Goal: Task Accomplishment & Management: Use online tool/utility

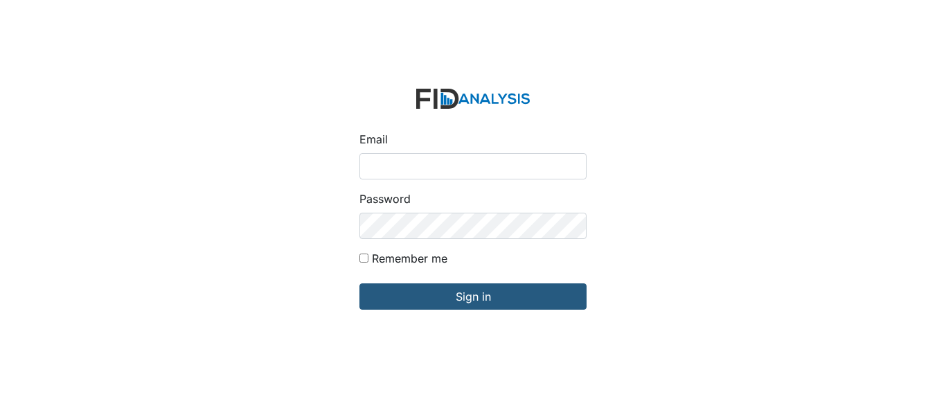
click at [391, 165] on input "Email" at bounding box center [472, 166] width 227 height 26
type input "[EMAIL_ADDRESS][DOMAIN_NAME]"
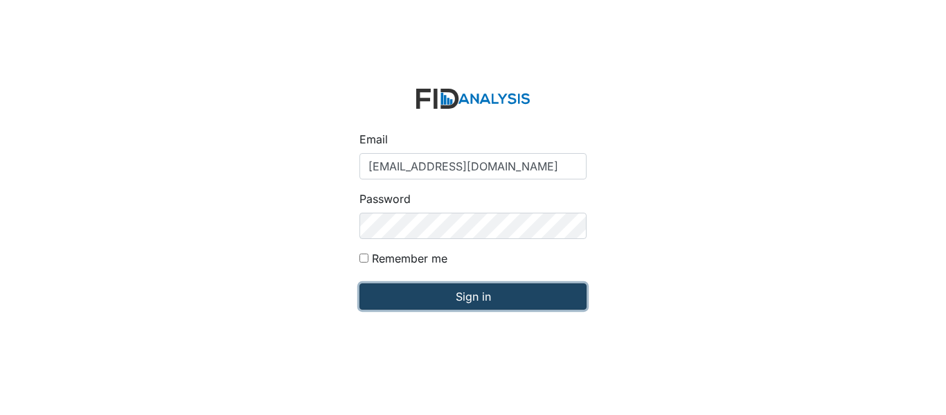
click at [435, 291] on input "Sign in" at bounding box center [472, 296] width 227 height 26
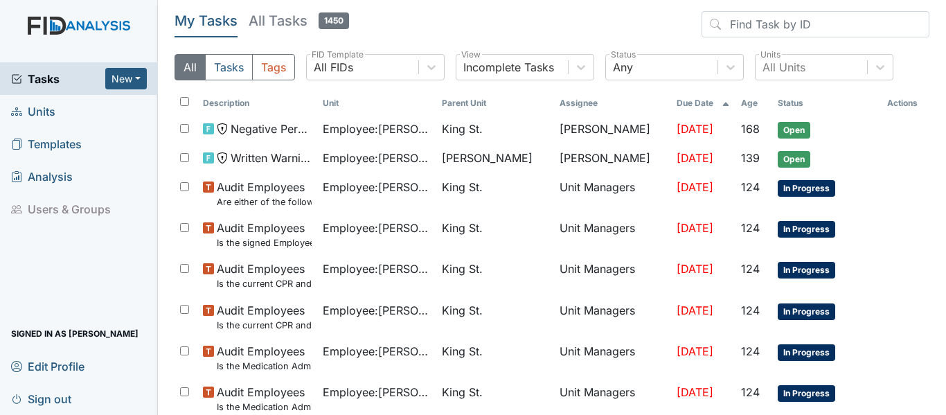
click at [49, 111] on span "Units" at bounding box center [33, 110] width 44 height 21
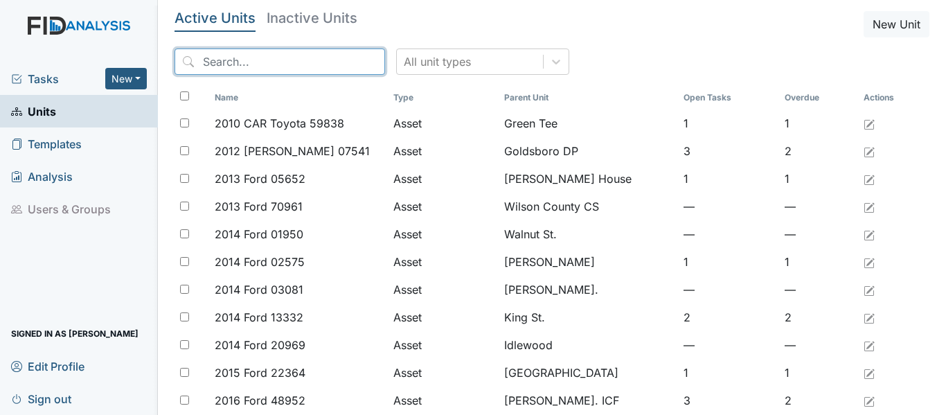
click at [246, 62] on input "search" at bounding box center [279, 61] width 210 height 26
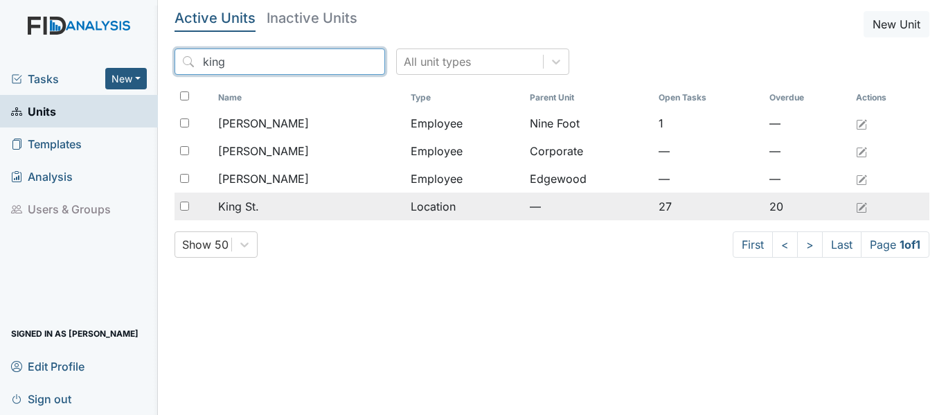
type input "king"
click at [267, 210] on div "King St." at bounding box center [308, 206] width 181 height 17
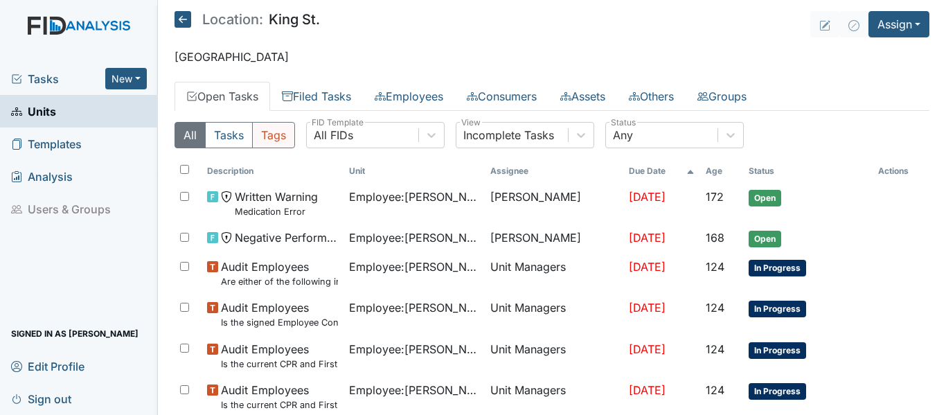
click at [278, 134] on button "Tags" at bounding box center [273, 135] width 43 height 26
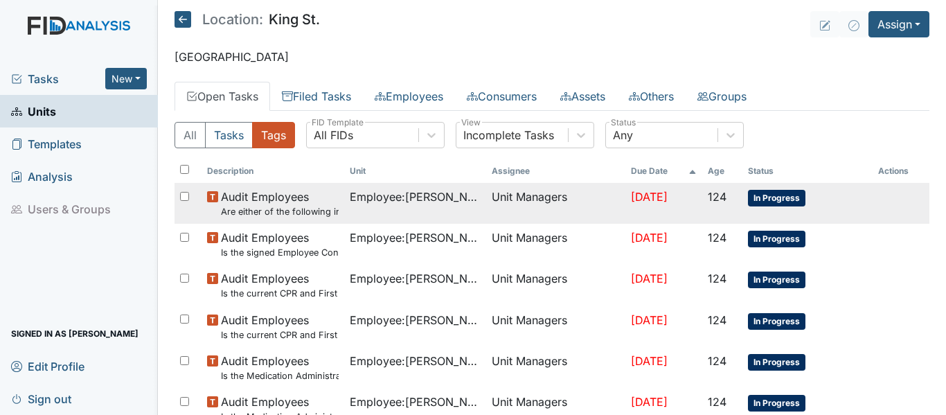
click at [435, 199] on span "Employee : Webb, Loretta" at bounding box center [415, 196] width 131 height 17
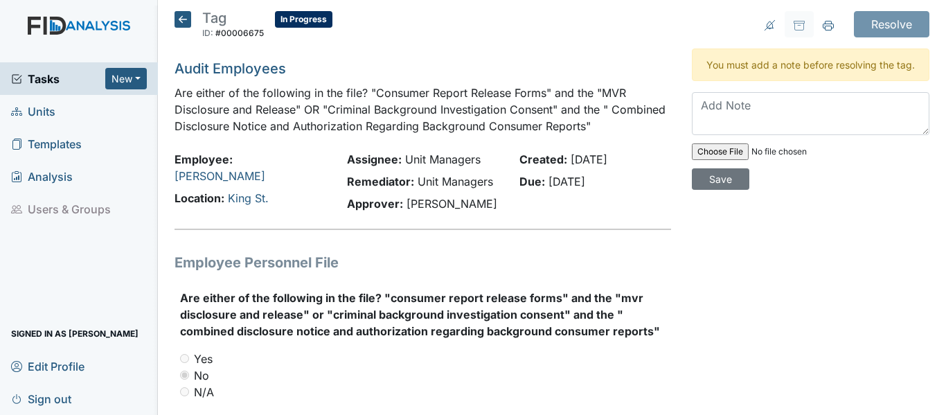
click at [181, 21] on icon at bounding box center [182, 19] width 17 height 17
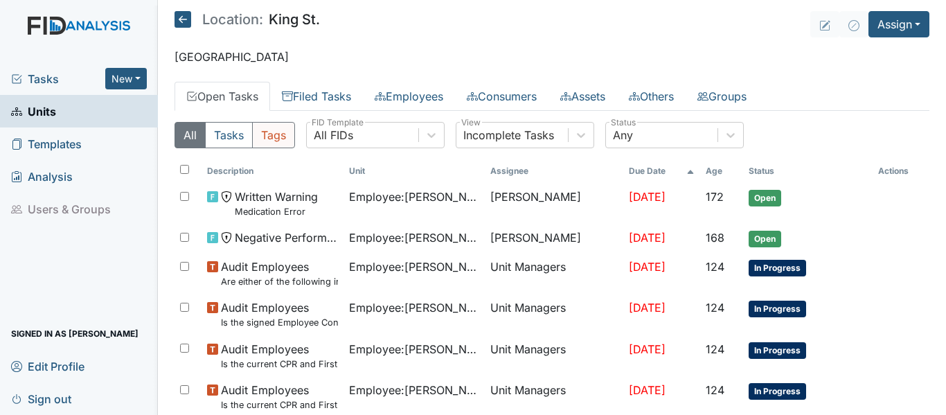
click at [277, 132] on button "Tags" at bounding box center [273, 135] width 43 height 26
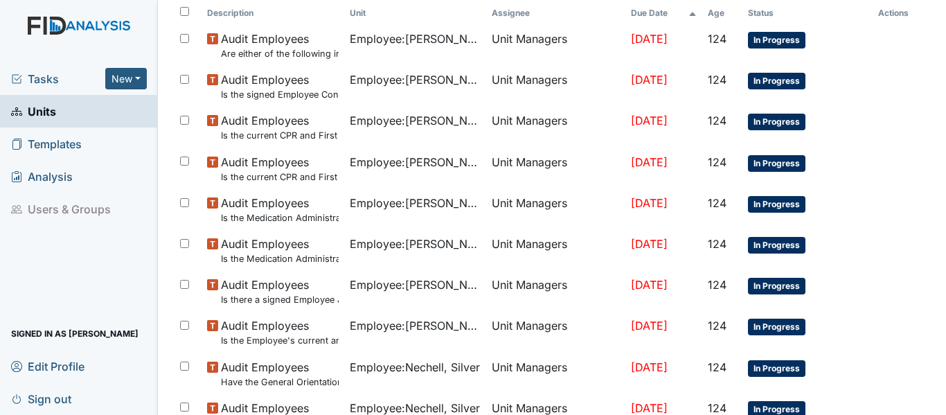
scroll to position [165, 0]
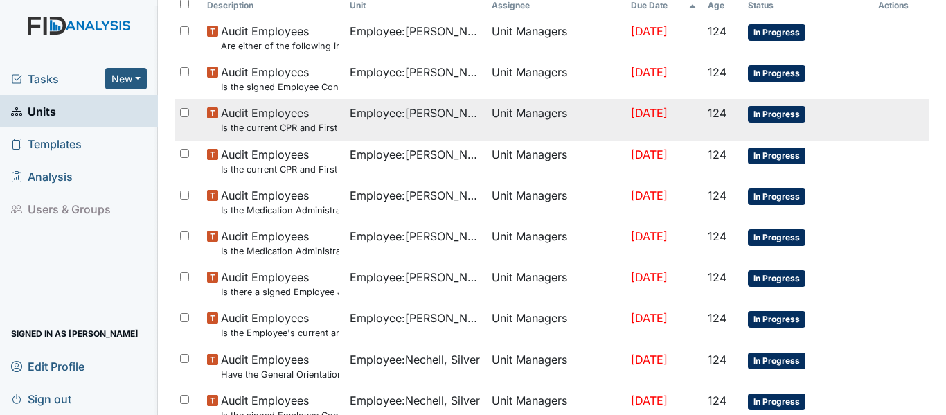
click at [273, 114] on span "Audit Employees Is the current CPR and First Aid Training Certificate found in …" at bounding box center [279, 120] width 117 height 30
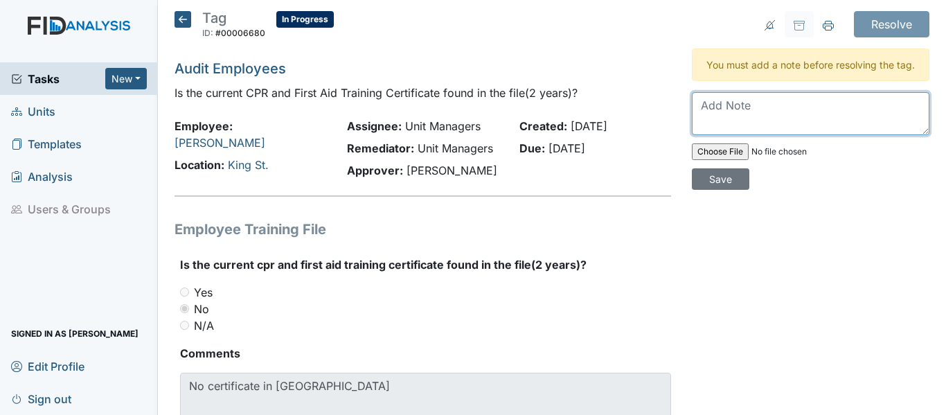
click at [825, 123] on textarea at bounding box center [810, 113] width 237 height 43
type textarea "P"
click at [862, 119] on textarea "Scheduling date for staff in october. She is current" at bounding box center [810, 113] width 237 height 43
click at [745, 135] on textarea "Scheduling date for staff in October. She is current" at bounding box center [810, 113] width 237 height 43
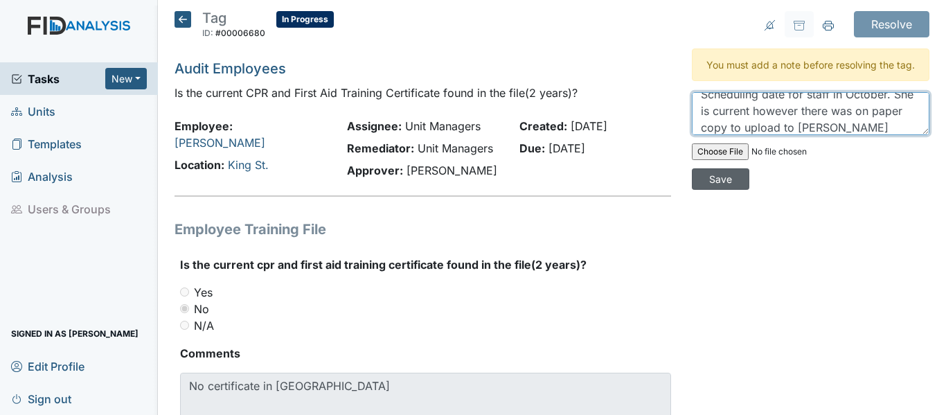
type textarea "Scheduling date for staff in October. She is current however there was on paper…"
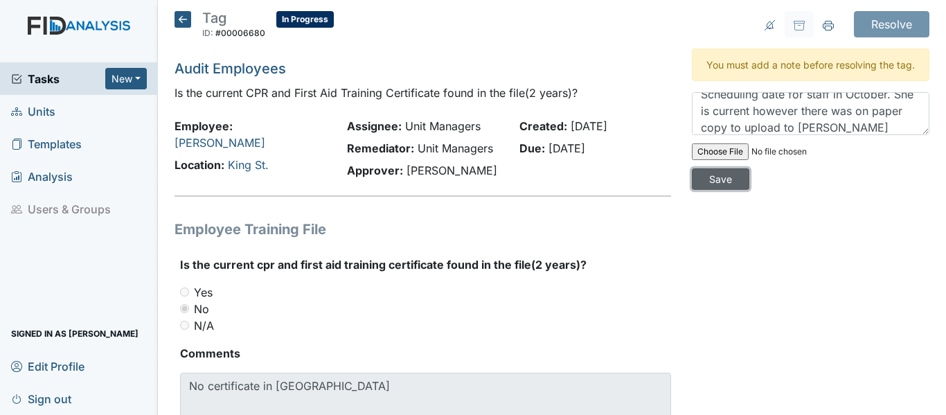
click at [716, 190] on input "Save" at bounding box center [720, 178] width 57 height 21
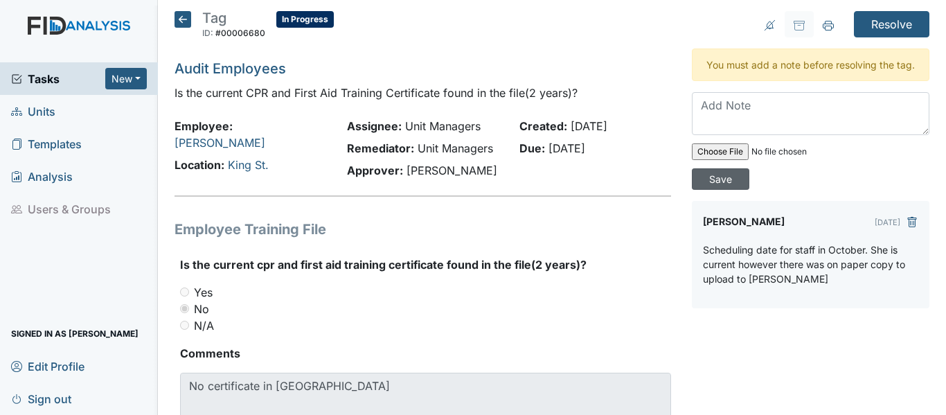
scroll to position [0, 0]
click at [882, 19] on input "Resolve" at bounding box center [890, 24] width 75 height 26
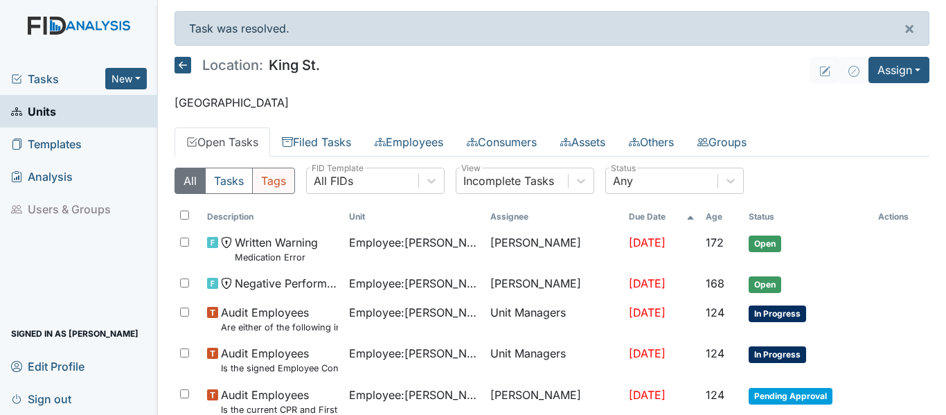
click at [274, 179] on button "Tags" at bounding box center [273, 181] width 43 height 26
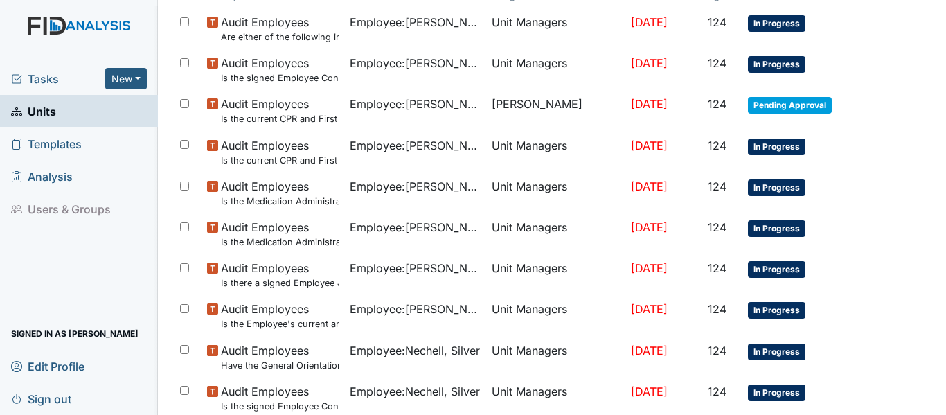
scroll to position [233, 0]
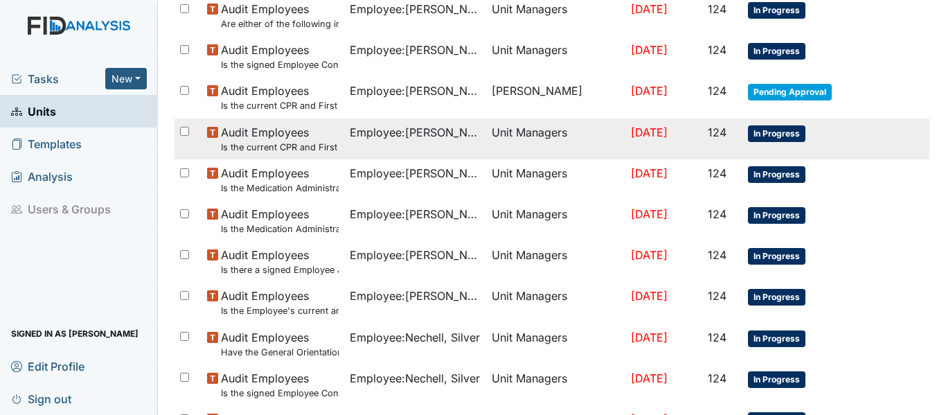
click at [287, 137] on span "Audit Employees Is the current CPR and First Aid Training Certificate found in …" at bounding box center [279, 139] width 117 height 30
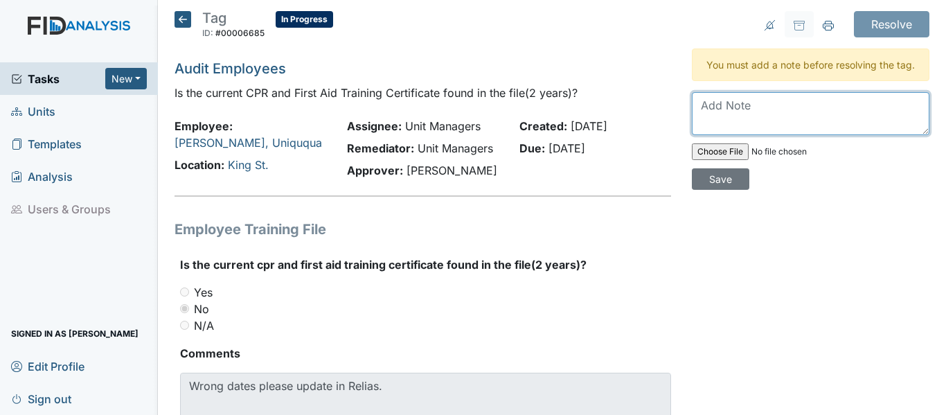
click at [733, 116] on textarea at bounding box center [810, 113] width 237 height 43
click at [732, 120] on textarea at bounding box center [810, 113] width 237 height 43
type textarea "dates fixed"
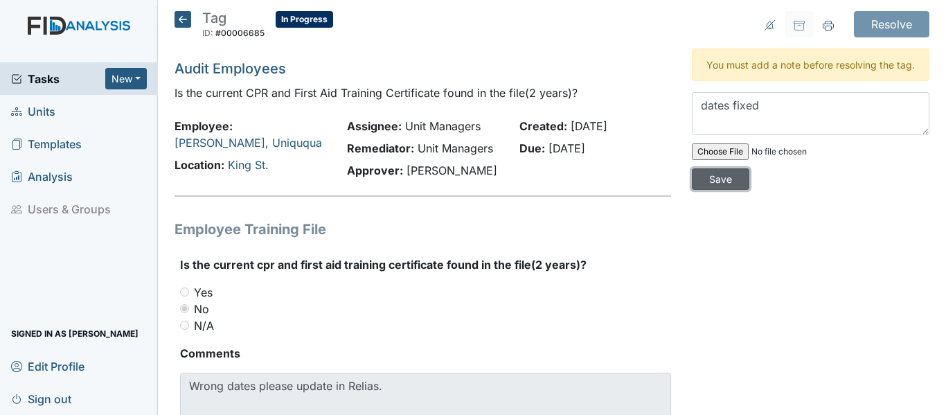
click at [723, 190] on input "Save" at bounding box center [720, 178] width 57 height 21
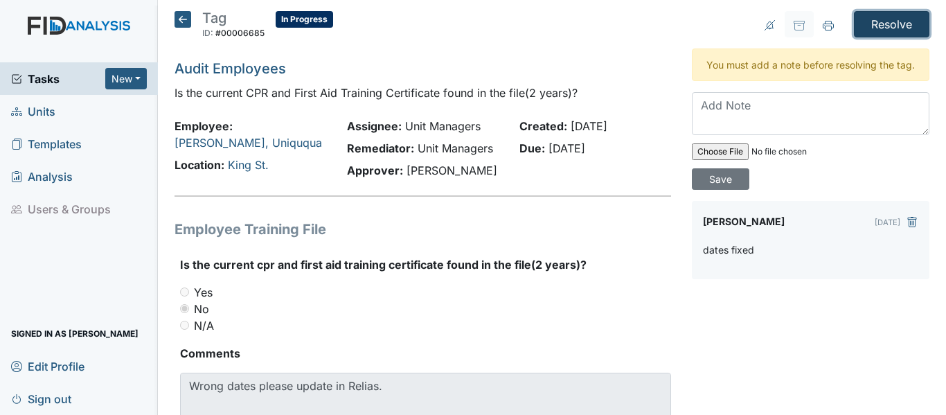
click at [897, 20] on input "Resolve" at bounding box center [890, 24] width 75 height 26
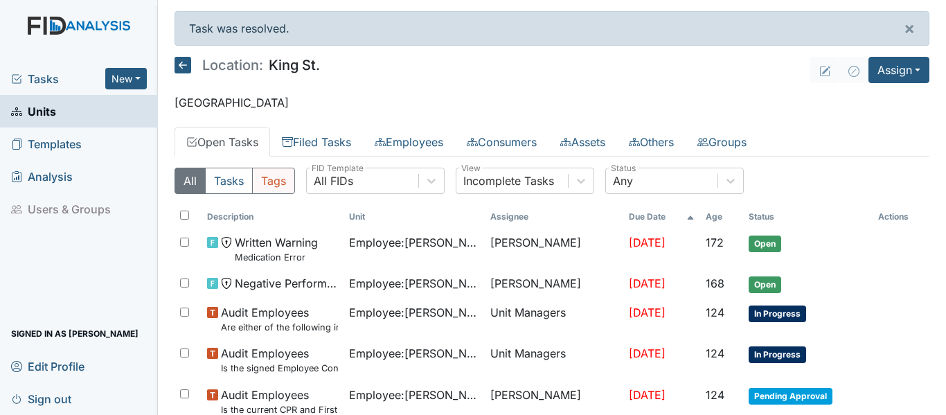
click at [272, 179] on button "Tags" at bounding box center [273, 181] width 43 height 26
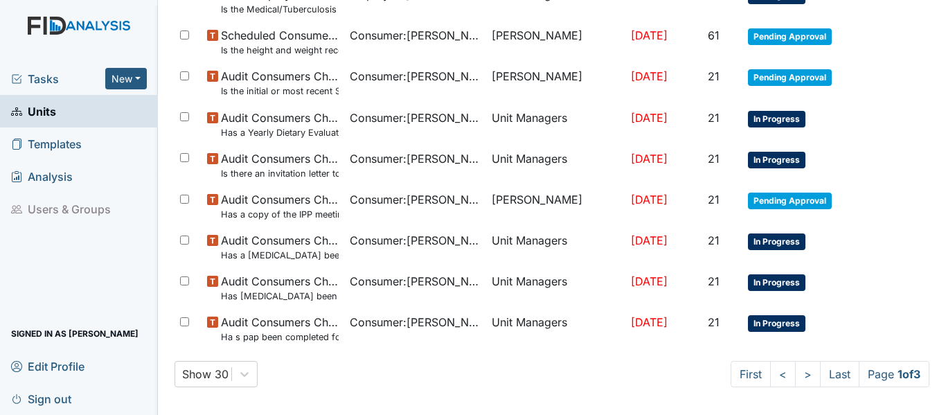
scroll to position [1111, 0]
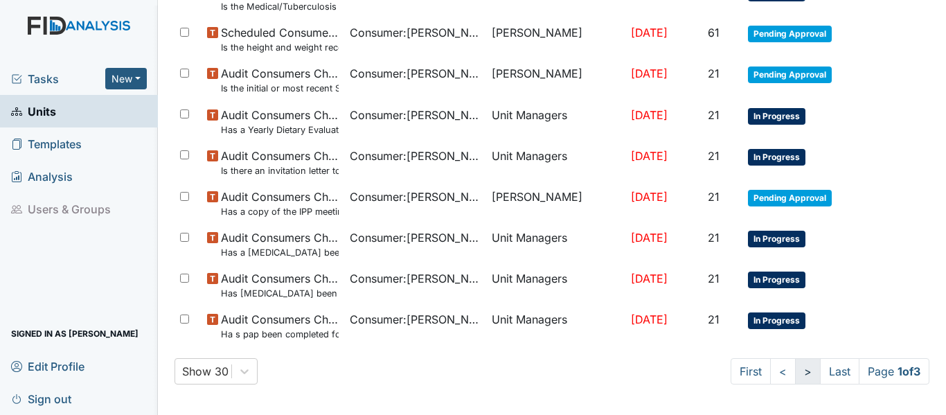
click at [795, 377] on link ">" at bounding box center [808, 371] width 26 height 26
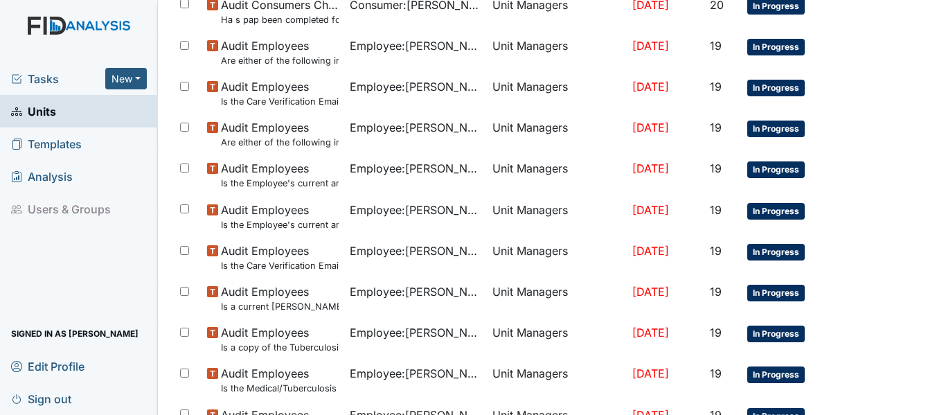
scroll to position [612, 0]
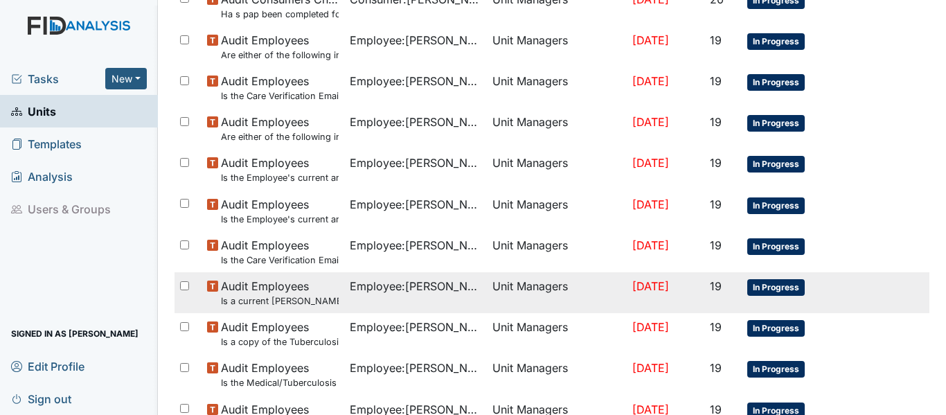
click at [266, 289] on span "Audit Employees Is a current MANDT Training certificate found in the file (1 ye…" at bounding box center [280, 293] width 118 height 30
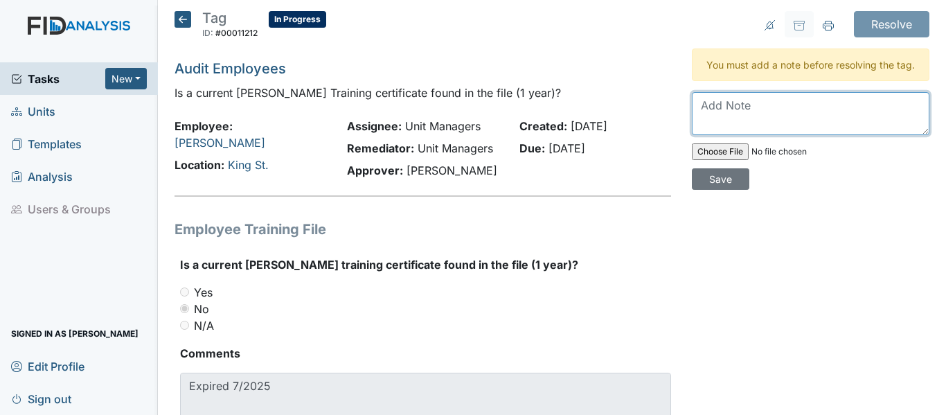
click at [748, 121] on textarea at bounding box center [810, 113] width 237 height 43
type textarea "T"
click at [182, 19] on icon at bounding box center [182, 19] width 17 height 17
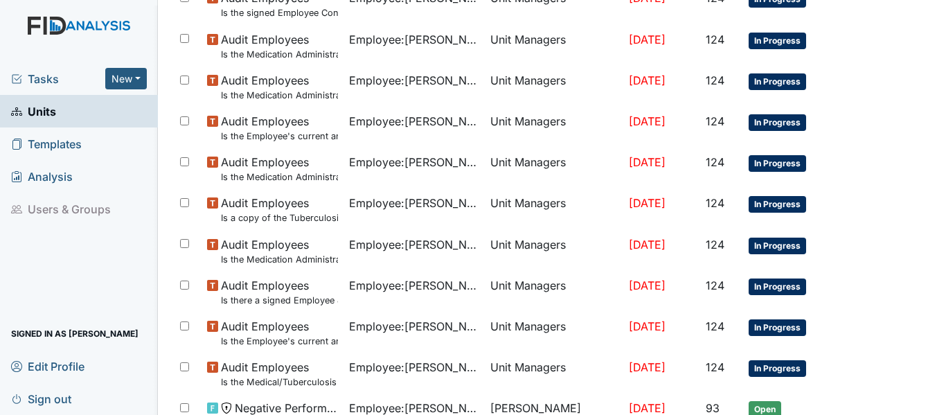
scroll to position [1032, 0]
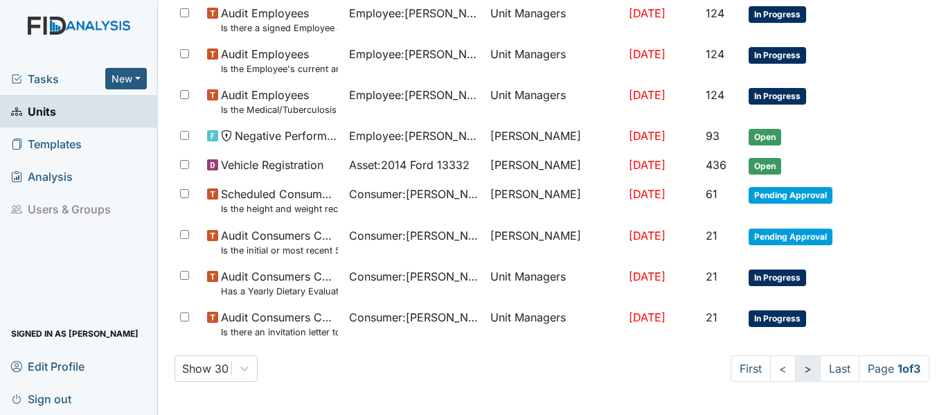
click at [799, 366] on link ">" at bounding box center [808, 368] width 26 height 26
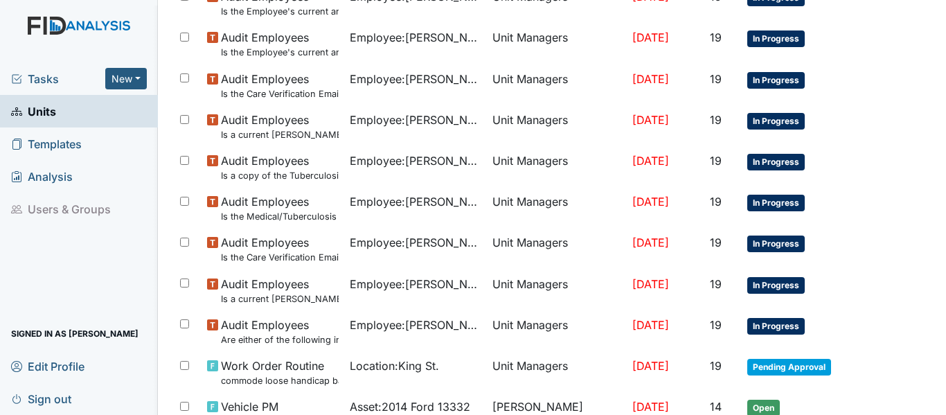
scroll to position [907, 0]
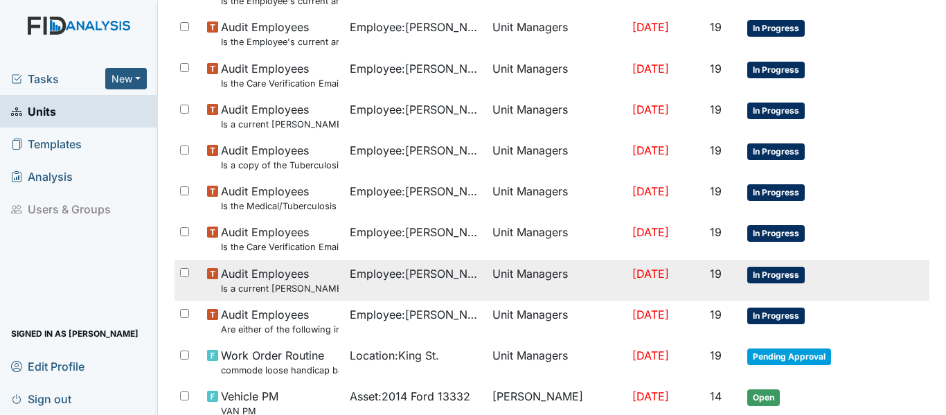
click at [291, 287] on small "Is a current MANDT Training certificate found in the file (1 year)?" at bounding box center [280, 288] width 118 height 13
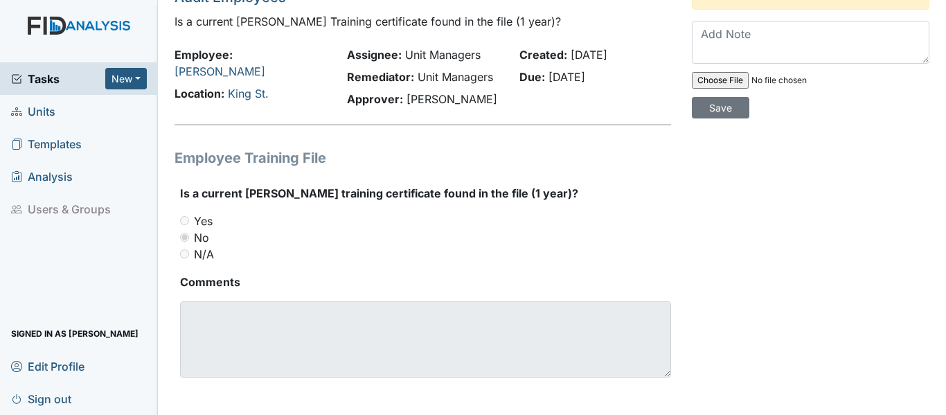
scroll to position [78, 0]
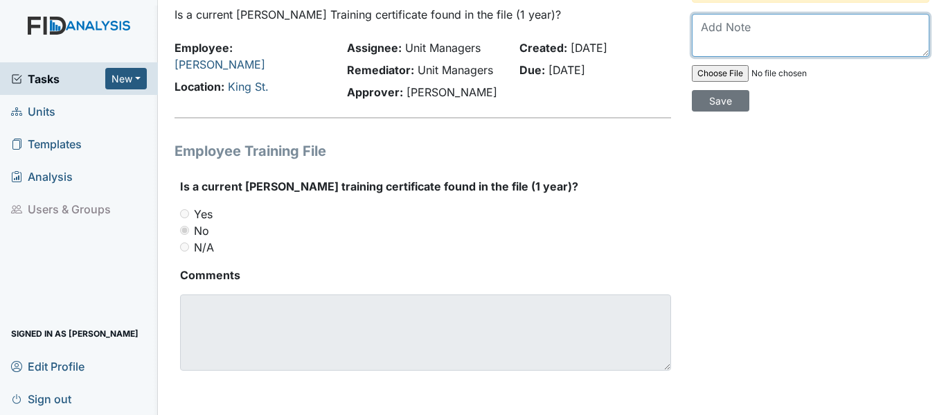
click at [725, 37] on textarea at bounding box center [810, 35] width 237 height 43
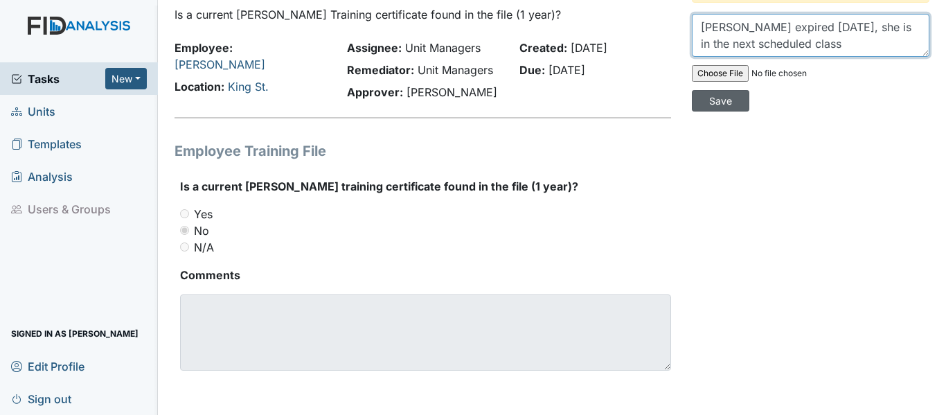
type textarea "Loretta expired August 31st, she is in the next scheduled class"
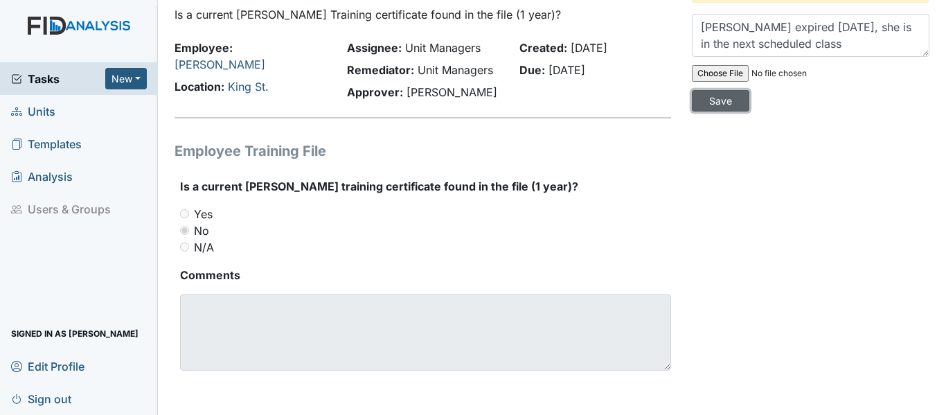
click at [722, 111] on input "Save" at bounding box center [720, 100] width 57 height 21
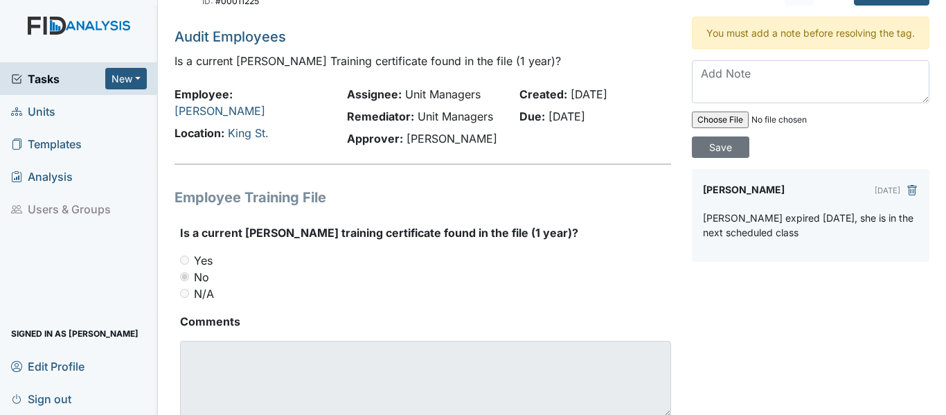
scroll to position [0, 0]
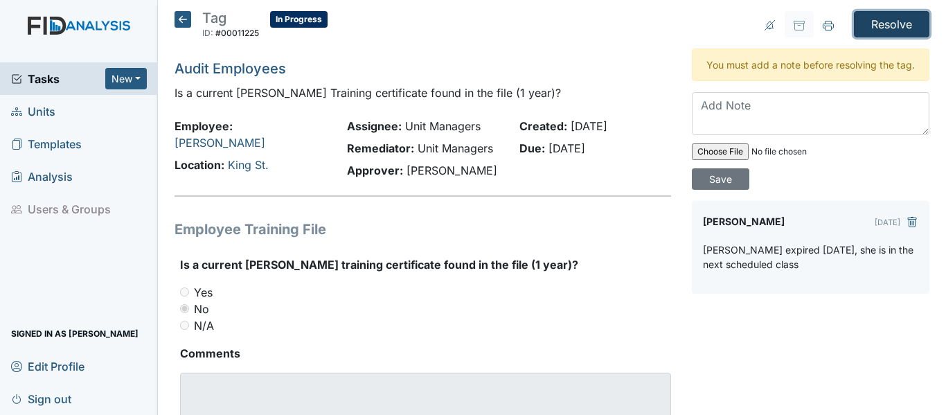
click at [867, 26] on input "Resolve" at bounding box center [890, 24] width 75 height 26
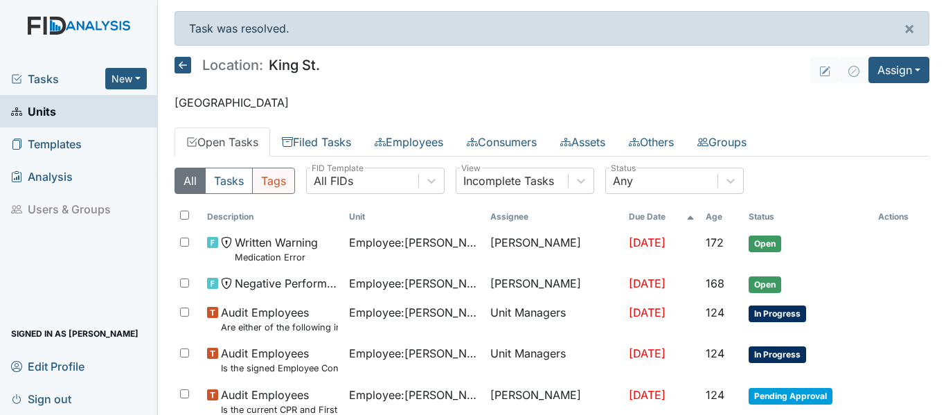
click at [271, 180] on button "Tags" at bounding box center [273, 181] width 43 height 26
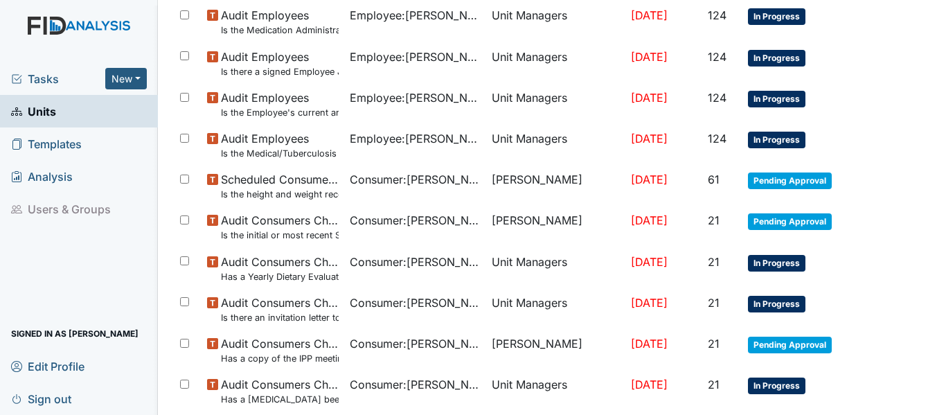
scroll to position [1114, 0]
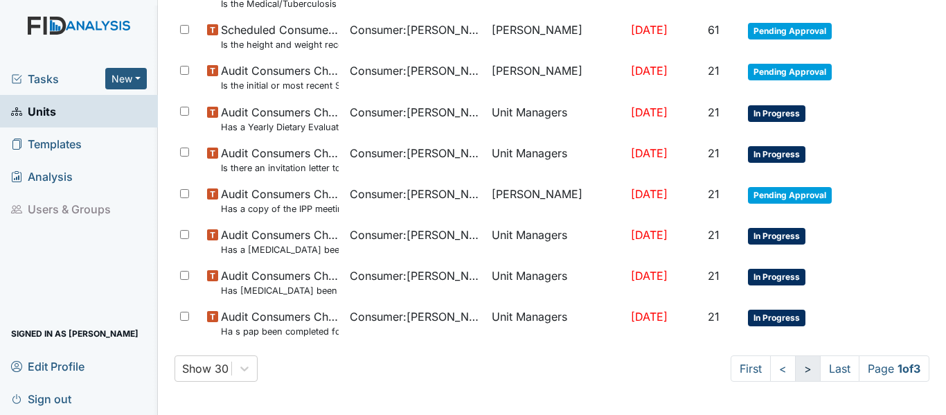
click at [795, 368] on link ">" at bounding box center [808, 368] width 26 height 26
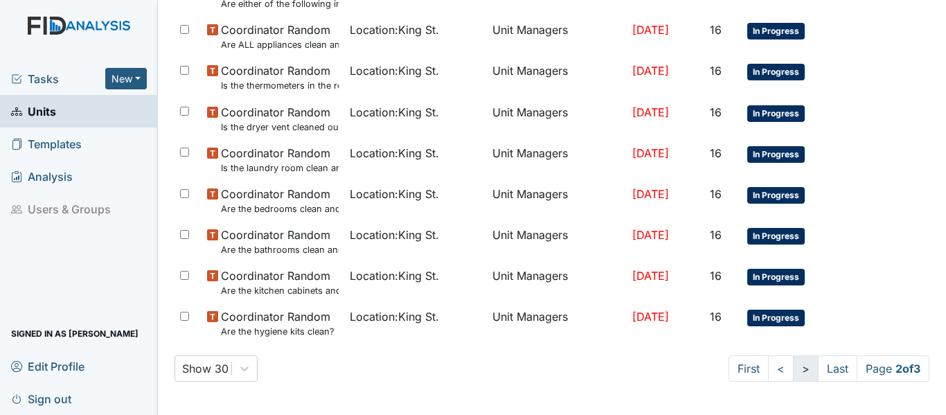
click at [793, 370] on link ">" at bounding box center [806, 368] width 26 height 26
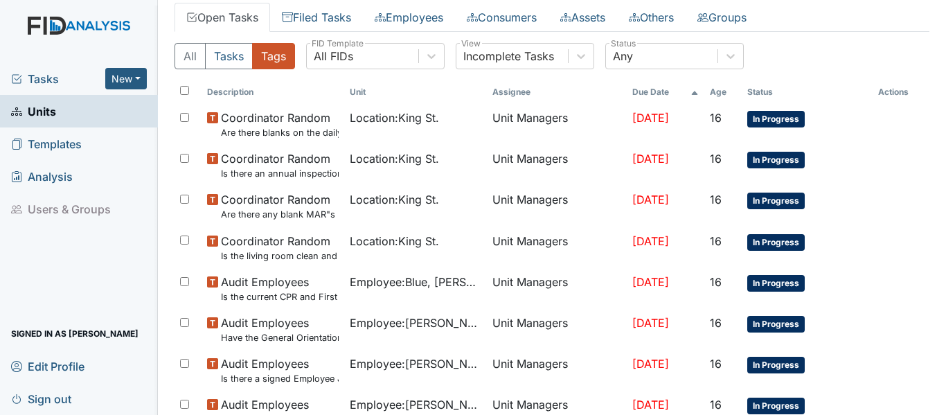
scroll to position [53, 0]
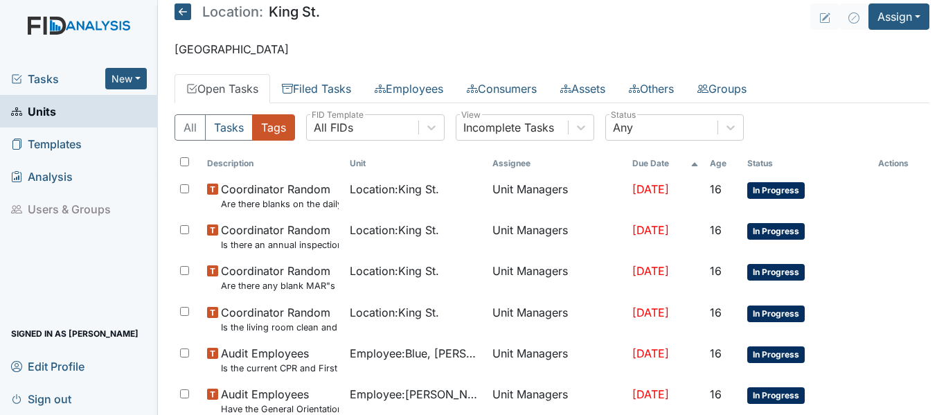
click at [46, 110] on span "Units" at bounding box center [33, 110] width 45 height 21
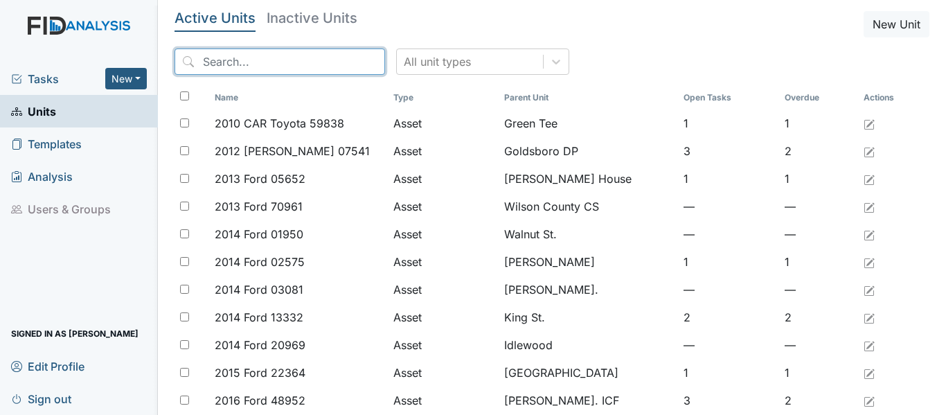
click at [270, 66] on input "search" at bounding box center [279, 61] width 210 height 26
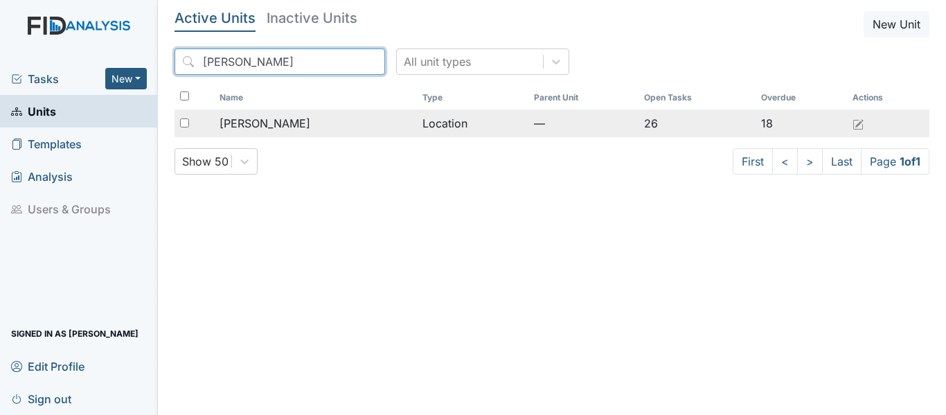
type input "[PERSON_NAME]"
click at [271, 129] on span "[PERSON_NAME]" at bounding box center [264, 123] width 91 height 17
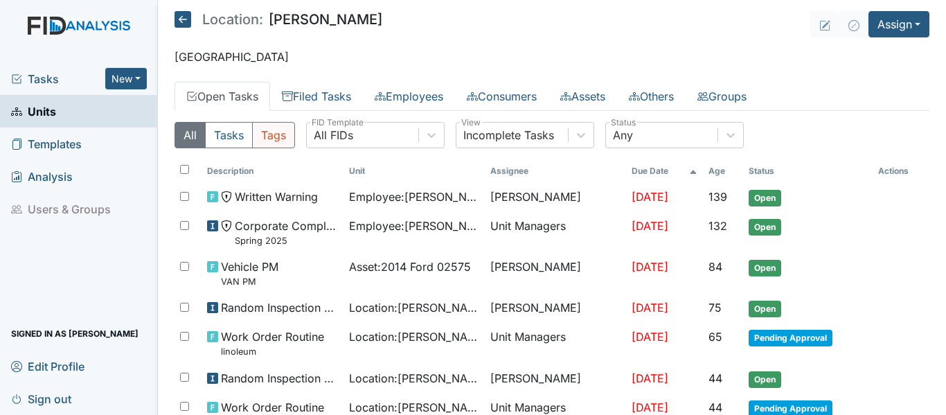
click at [281, 129] on button "Tags" at bounding box center [273, 135] width 43 height 26
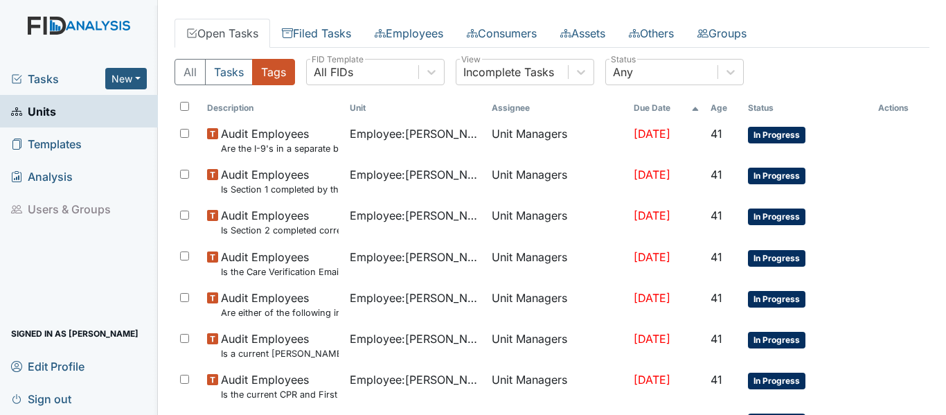
scroll to position [65, 0]
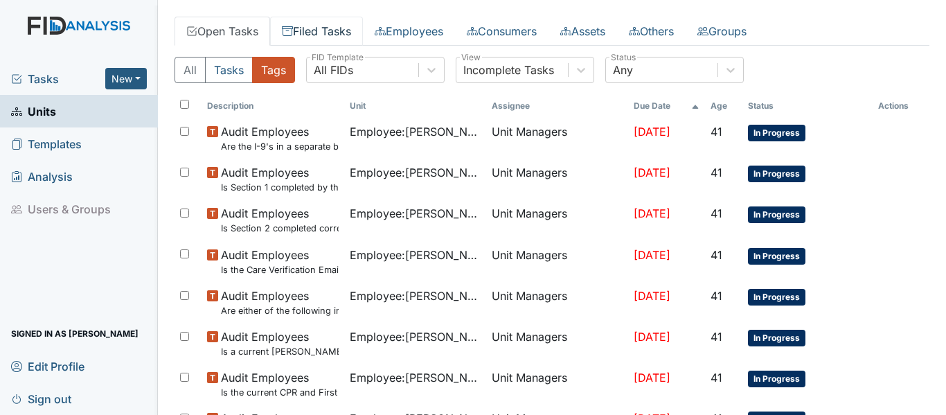
click at [345, 34] on link "Filed Tasks" at bounding box center [316, 31] width 93 height 29
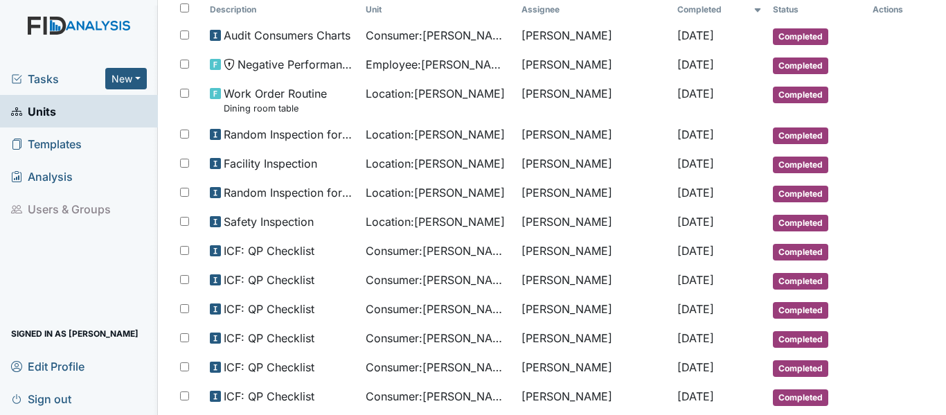
scroll to position [149, 0]
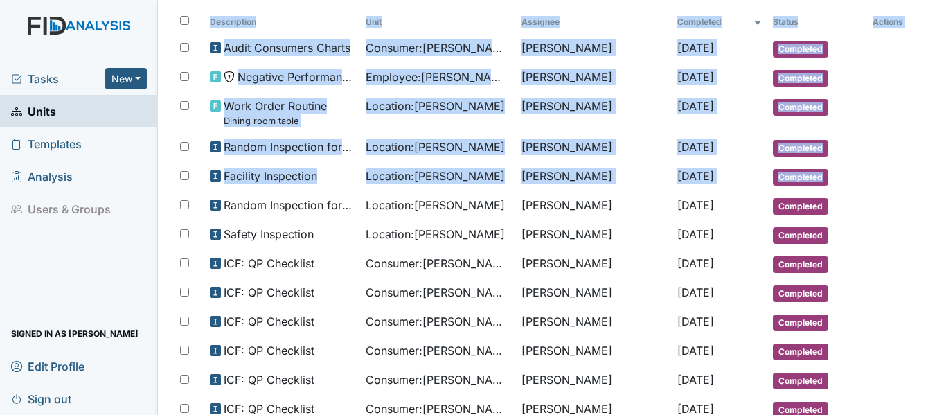
drag, startPoint x: 905, startPoint y: 170, endPoint x: 941, endPoint y: 189, distance: 41.5
click at [941, 189] on main "Location: McFarland Assign Assign Form Assign Inspection Assign Document Assign…" at bounding box center [552, 207] width 788 height 415
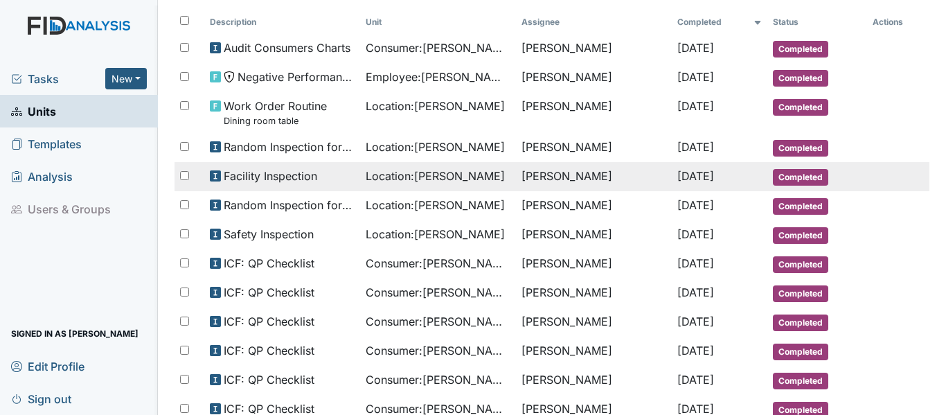
click at [910, 183] on tr "Facility Inspection Location : McFarland Gloria Coppage Sep 1, 2025 Completed" at bounding box center [551, 176] width 754 height 29
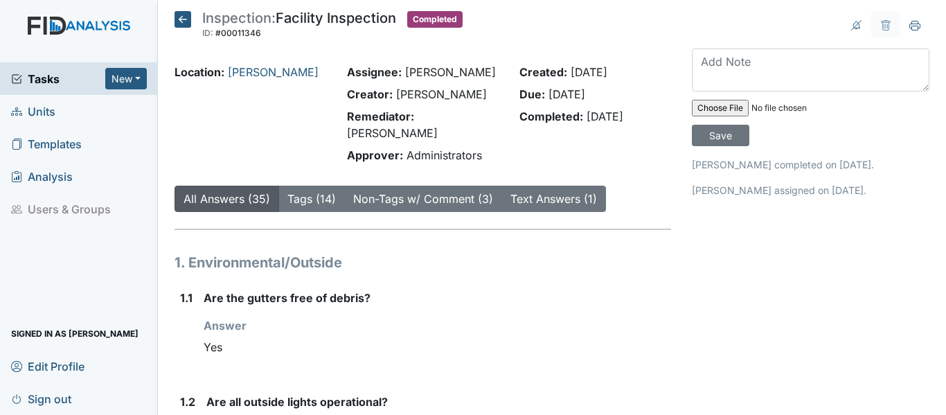
click at [188, 17] on icon at bounding box center [182, 19] width 17 height 17
